Goal: Navigation & Orientation: Find specific page/section

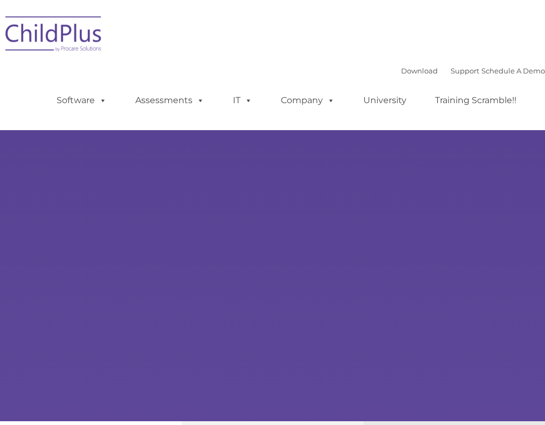
select select "MEDIUM"
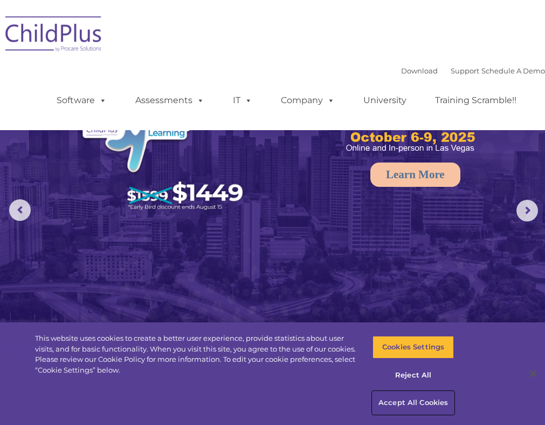
click at [407, 399] on button "Accept All Cookies" at bounding box center [414, 402] width 82 height 23
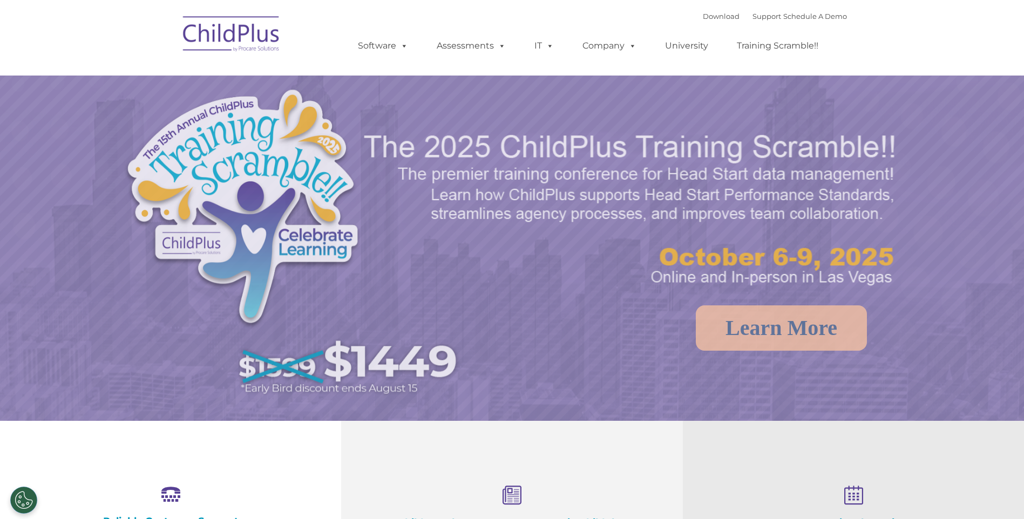
select select "MEDIUM"
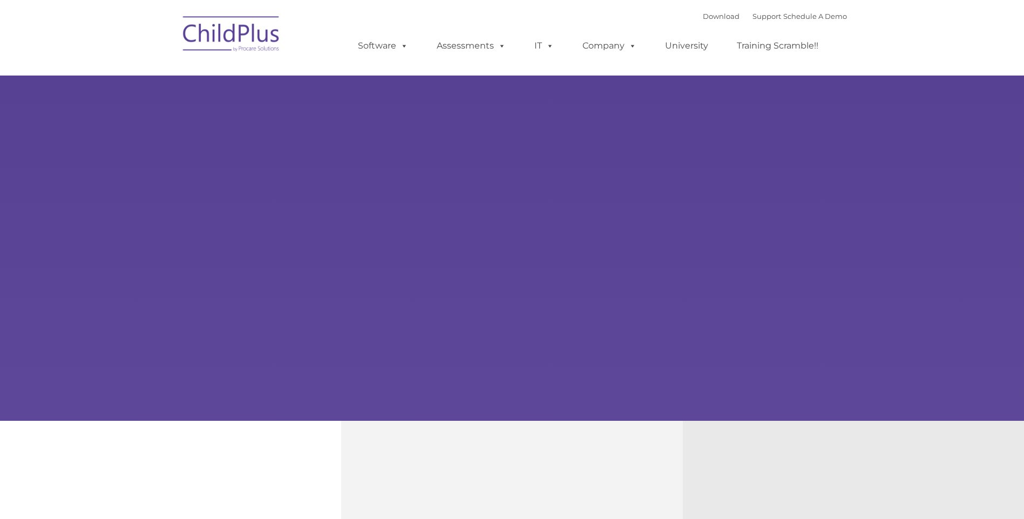
type input ""
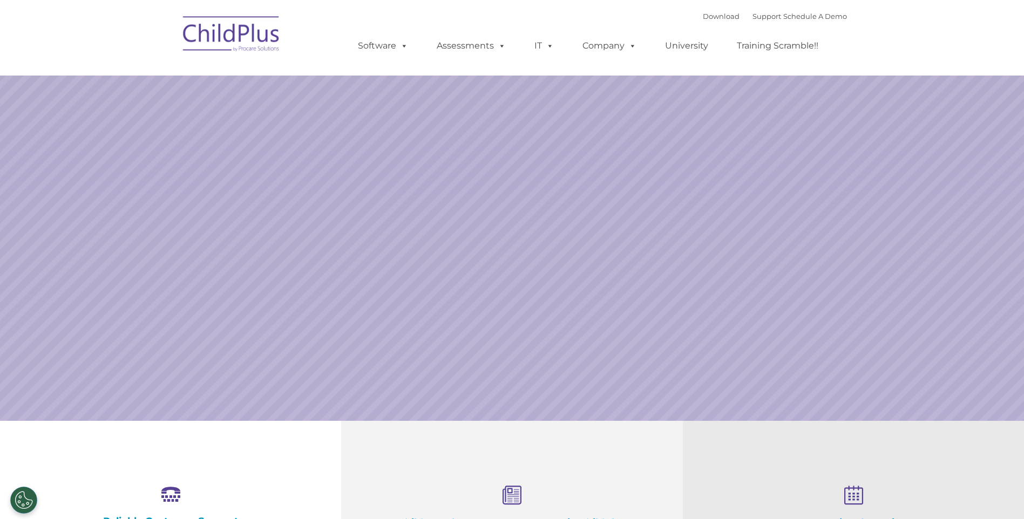
select select "MEDIUM"
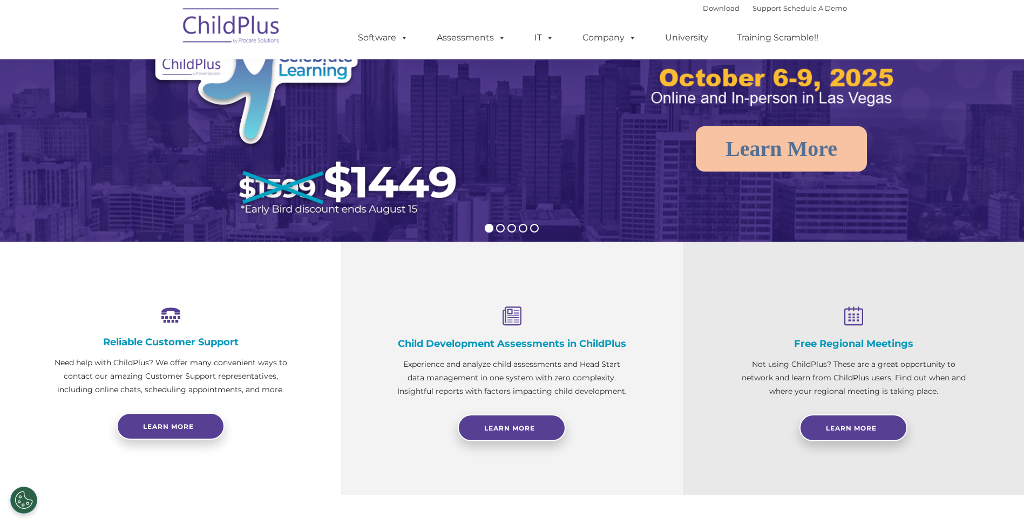
scroll to position [125, 0]
